Goal: Task Accomplishment & Management: Use online tool/utility

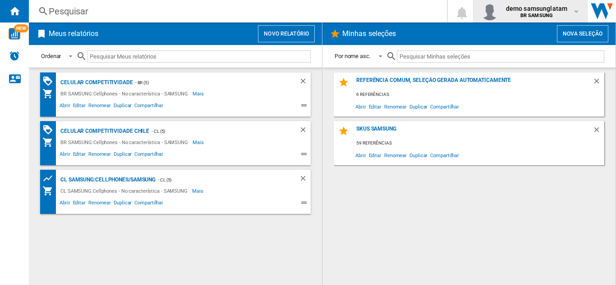
click at [553, 10] on span "demo samsunglatam" at bounding box center [536, 8] width 61 height 9
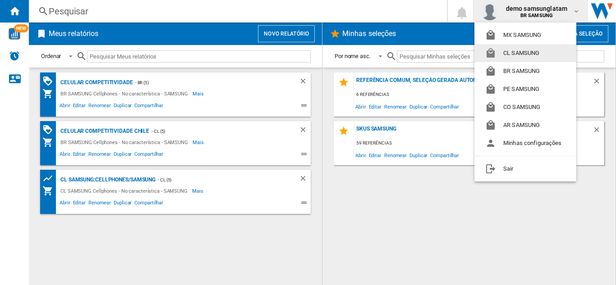
click at [526, 55] on button "CL SAMSUNG" at bounding box center [525, 53] width 102 height 18
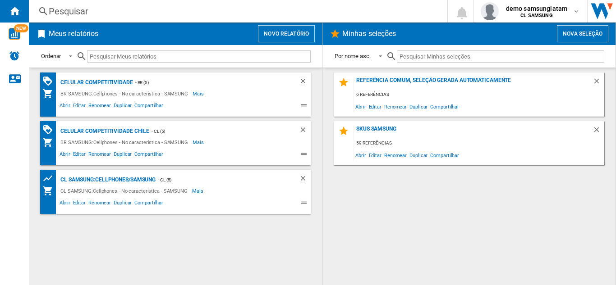
click at [284, 39] on button "Novo relatório" at bounding box center [286, 33] width 57 height 17
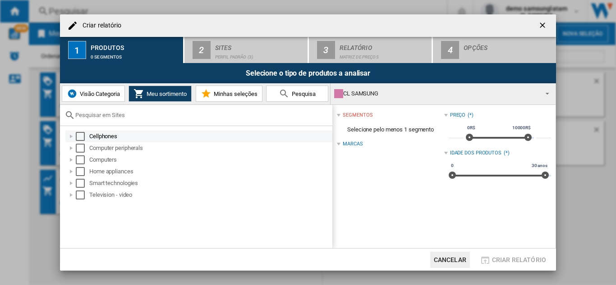
click at [80, 133] on div "Select" at bounding box center [80, 136] width 9 height 9
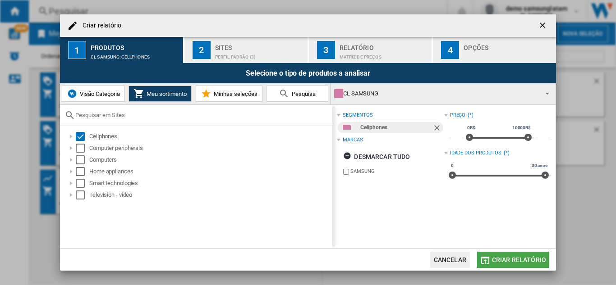
click at [504, 255] on button "Criar relatório" at bounding box center [513, 260] width 72 height 16
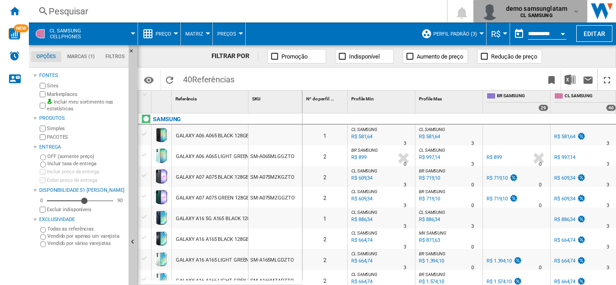
click at [536, 14] on b "CL SAMSUNG" at bounding box center [536, 16] width 32 height 6
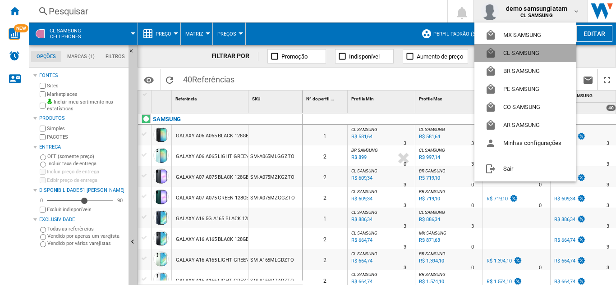
click at [526, 55] on button "CL SAMSUNG" at bounding box center [525, 53] width 102 height 18
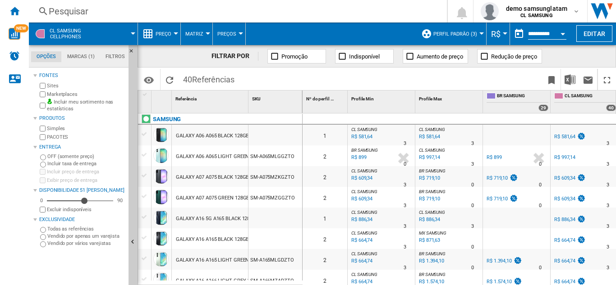
drag, startPoint x: 471, startPoint y: 279, endPoint x: 541, endPoint y: 276, distance: 69.5
click at [541, 270] on div "2 CL SAMSUNG : CL SAMSUNG -57.8 % R$ 664,74 % N/A 3 CL SAMSUNG : CL SAMSUNG BR …" at bounding box center [493, 270] width 383 height 0
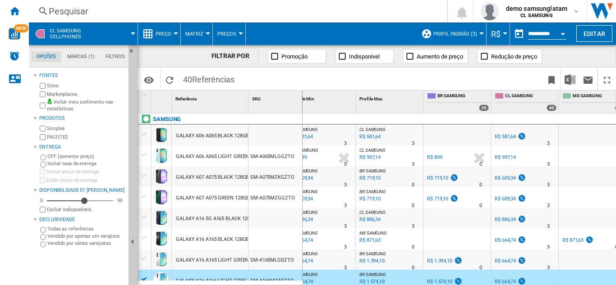
scroll to position [0, 74]
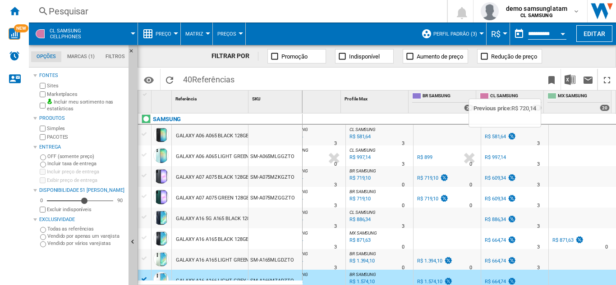
click at [507, 138] on img at bounding box center [511, 137] width 9 height 8
click at [490, 158] on div "R$ 997,14" at bounding box center [495, 158] width 21 height 6
